Goal: Contribute content

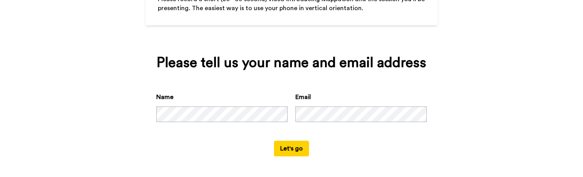
scroll to position [95, 0]
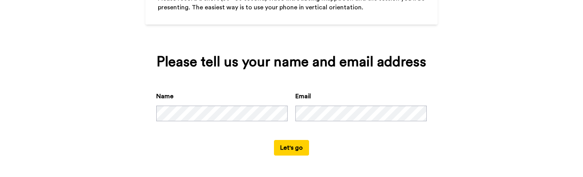
click at [291, 144] on button "Let's go" at bounding box center [291, 148] width 35 height 16
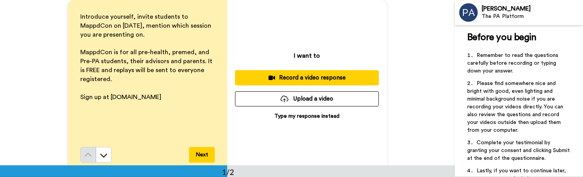
click at [297, 100] on button "Upload a video" at bounding box center [307, 98] width 144 height 15
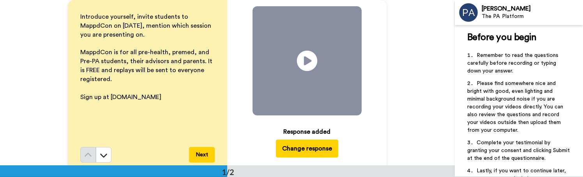
click at [305, 62] on icon at bounding box center [307, 61] width 21 height 21
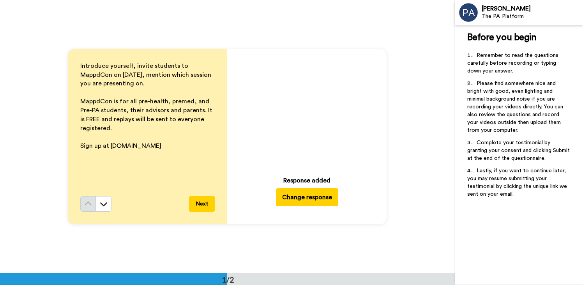
click at [202, 176] on button "Next" at bounding box center [202, 204] width 26 height 16
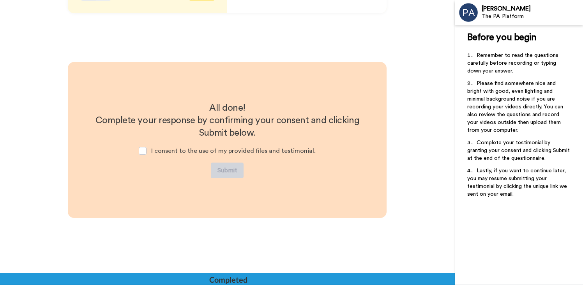
scroll to position [215, 0]
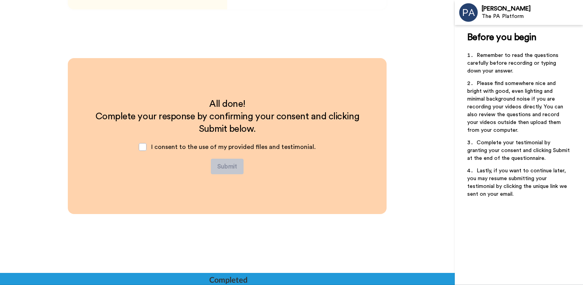
click at [150, 147] on div "I consent to the use of my provided files and testimonial." at bounding box center [226, 146] width 189 height 23
click at [145, 145] on span at bounding box center [143, 147] width 8 height 8
click at [232, 166] on button "Submit" at bounding box center [227, 167] width 33 height 16
